Goal: Navigation & Orientation: Find specific page/section

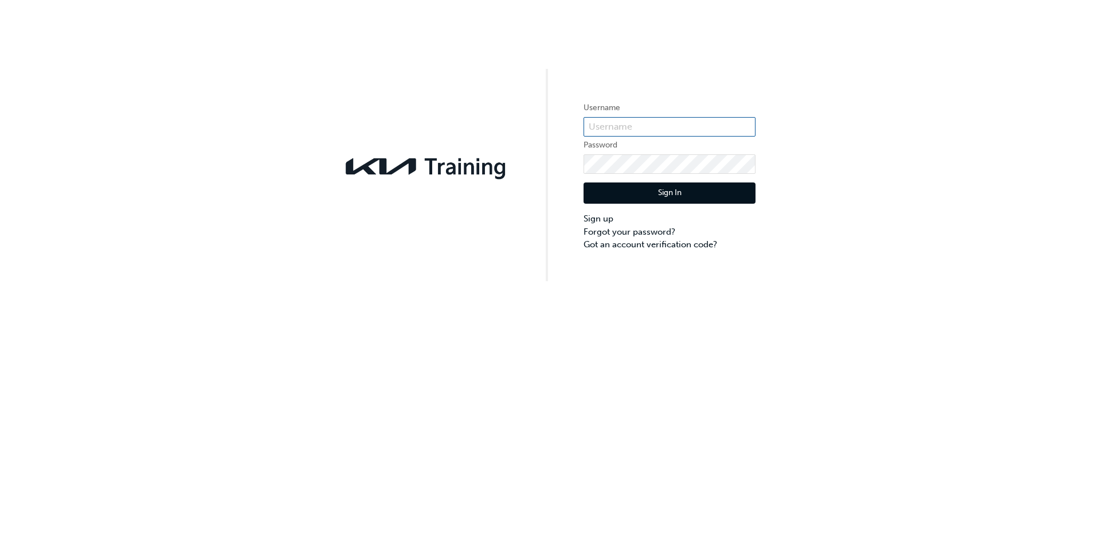
type input "KAU86100M4"
click at [647, 191] on button "Sign In" at bounding box center [670, 193] width 172 height 22
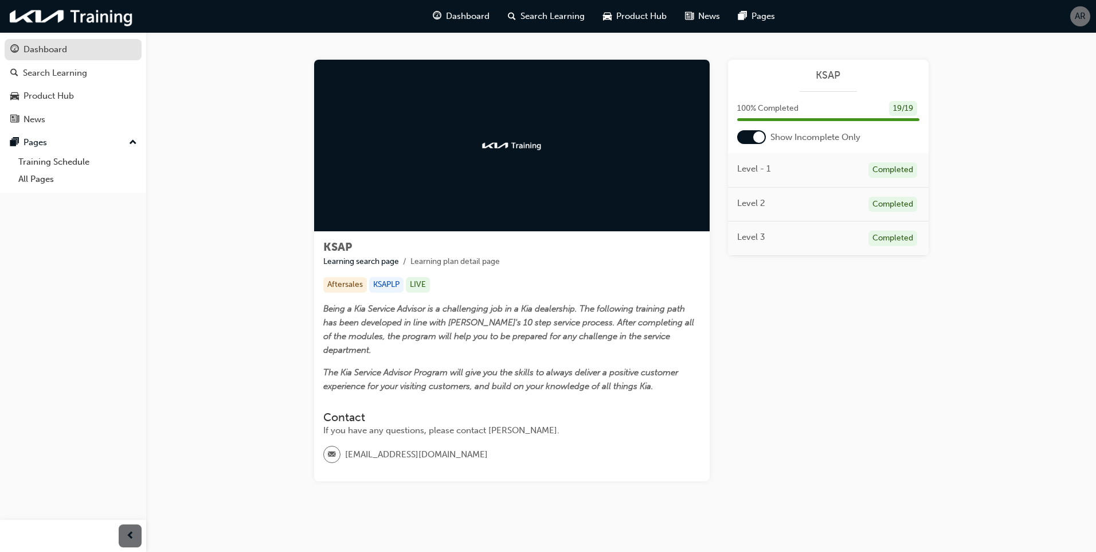
click at [62, 52] on div "Dashboard" at bounding box center [46, 49] width 44 height 13
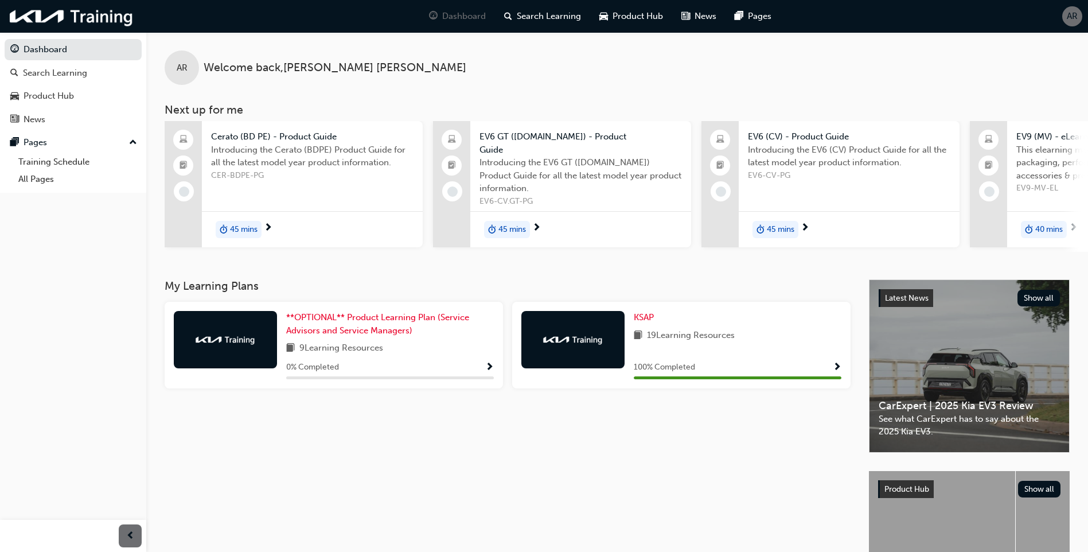
click at [487, 363] on span "Show Progress" at bounding box center [489, 367] width 9 height 10
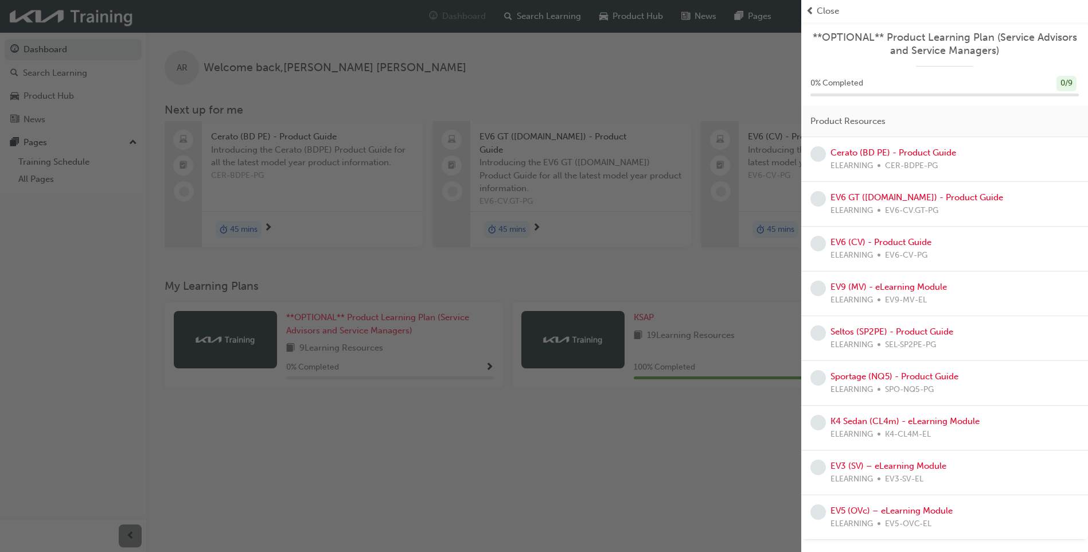
click at [570, 441] on div "button" at bounding box center [400, 276] width 801 height 552
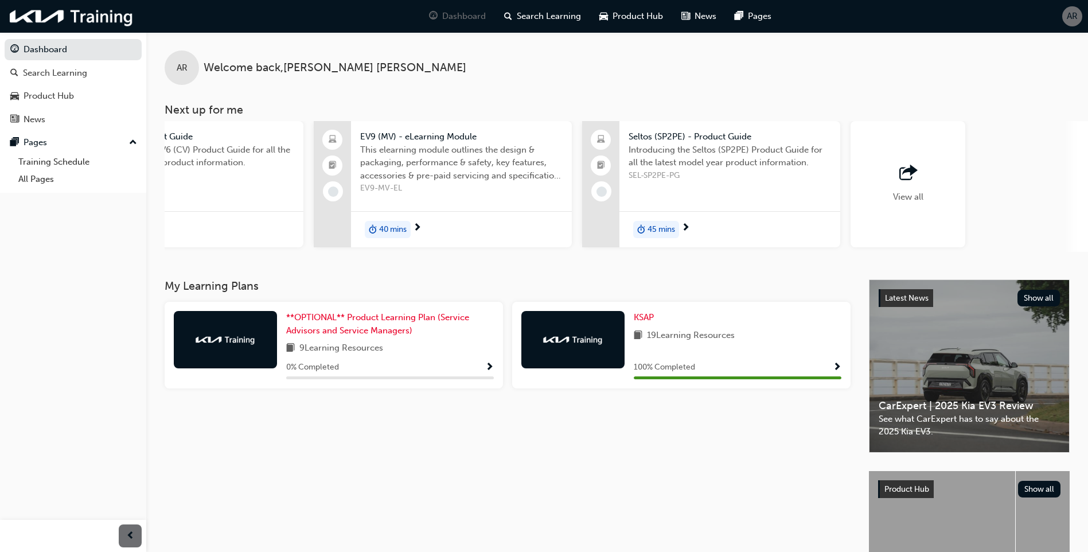
scroll to position [0, 685]
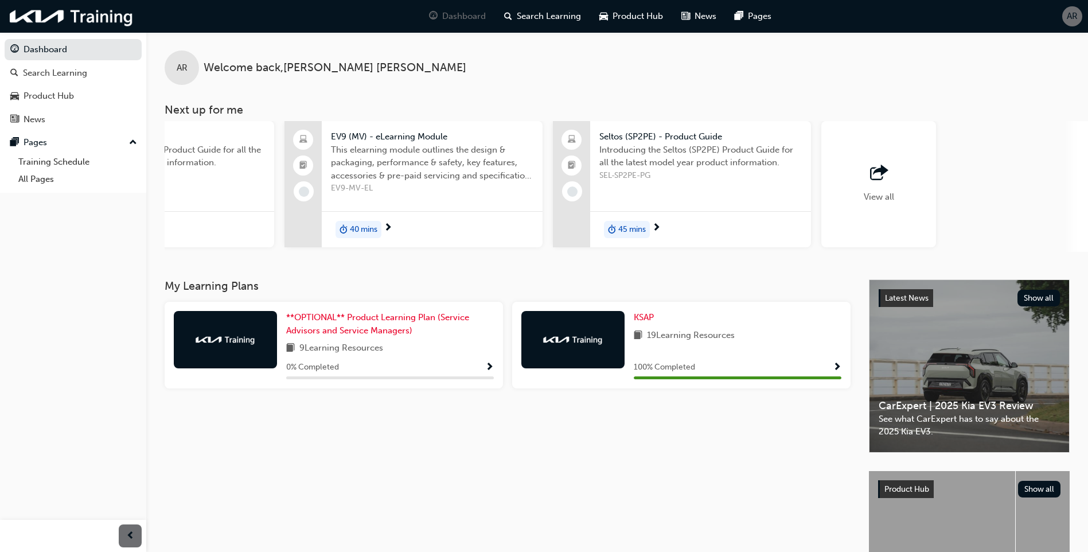
click at [872, 173] on span "outbound-icon" at bounding box center [878, 173] width 17 height 16
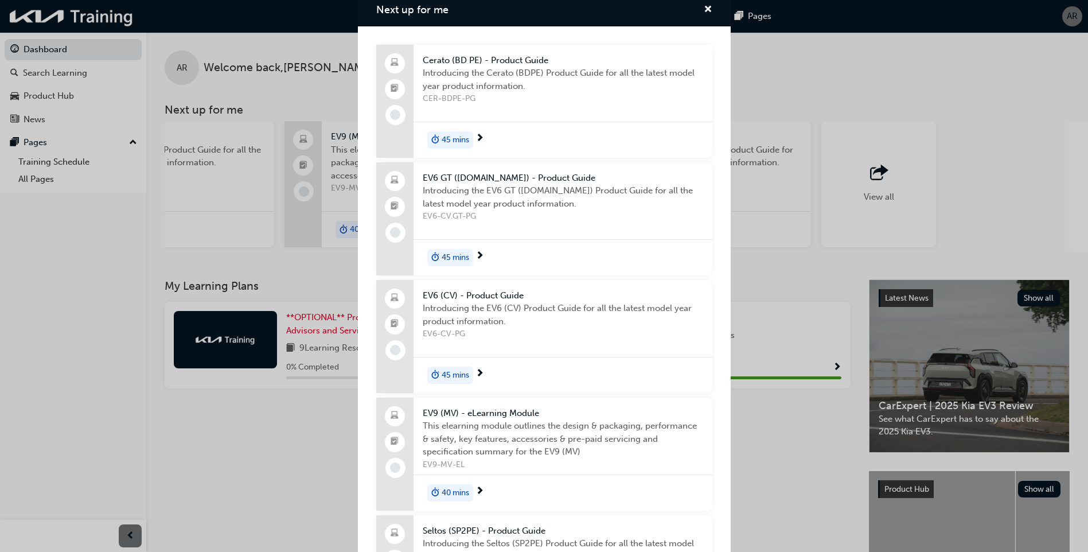
scroll to position [0, 0]
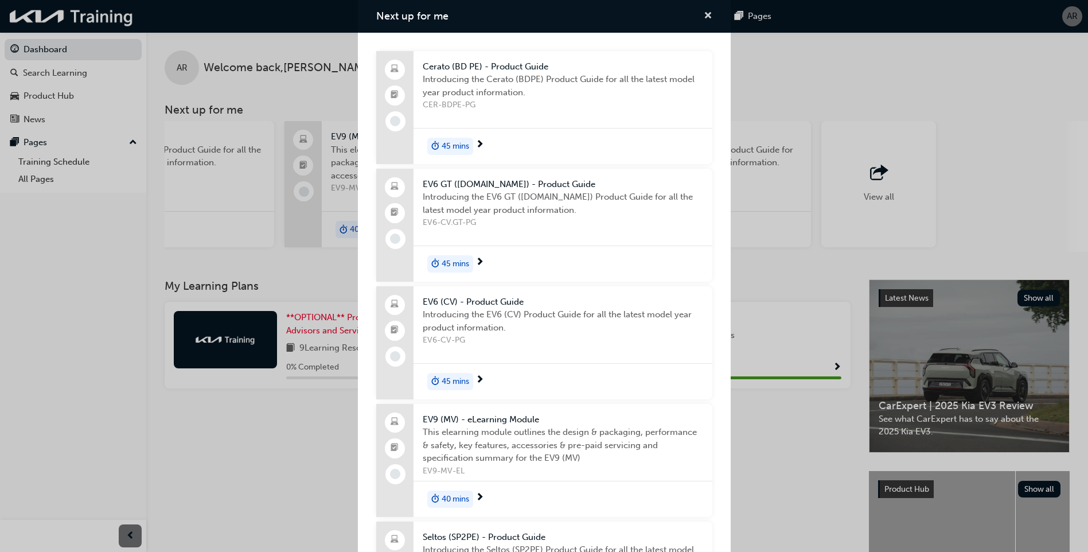
click at [703, 17] on span "cross-icon" at bounding box center [707, 16] width 9 height 10
